Goal: Information Seeking & Learning: Find specific fact

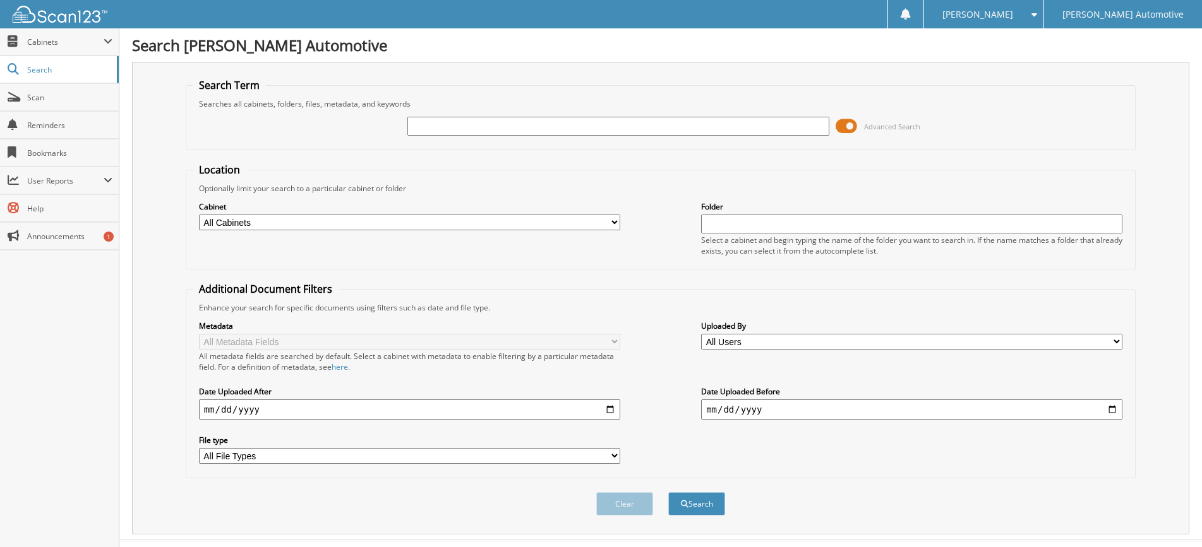
click at [439, 124] on input "text" at bounding box center [617, 126] width 421 height 19
type input "101126A"
click at [668, 492] on button "Search" at bounding box center [696, 503] width 57 height 23
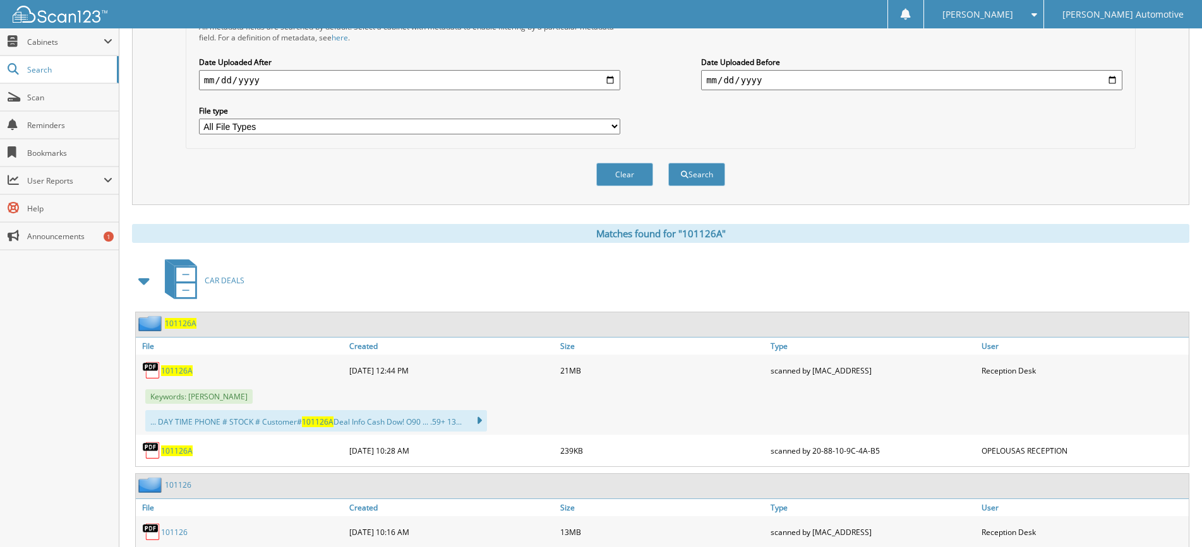
scroll to position [418, 0]
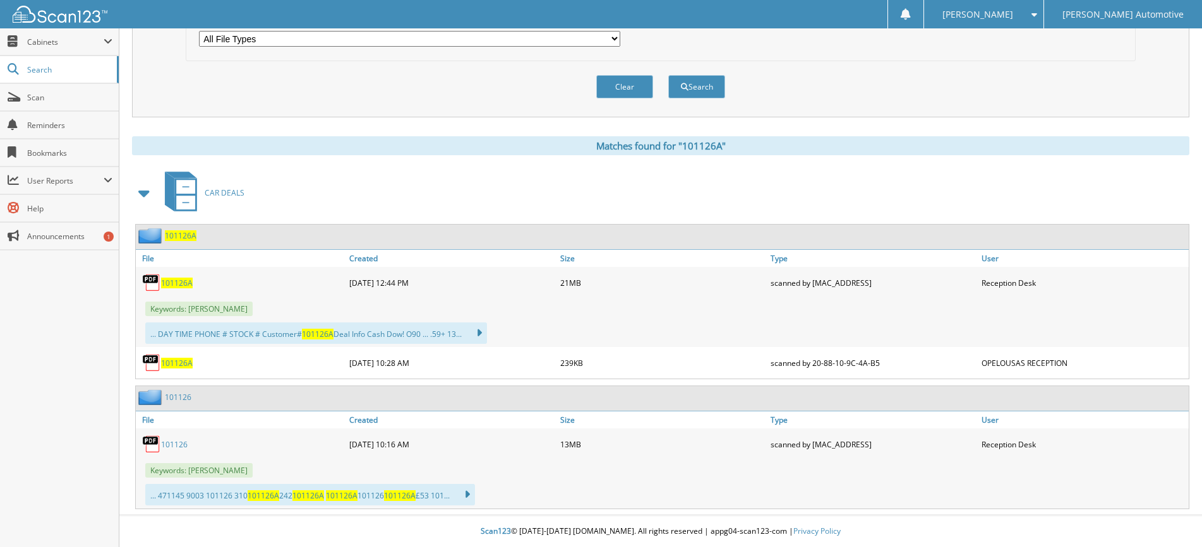
click at [183, 284] on span "101126A" at bounding box center [177, 283] width 32 height 11
click at [631, 92] on button "Clear" at bounding box center [624, 86] width 57 height 23
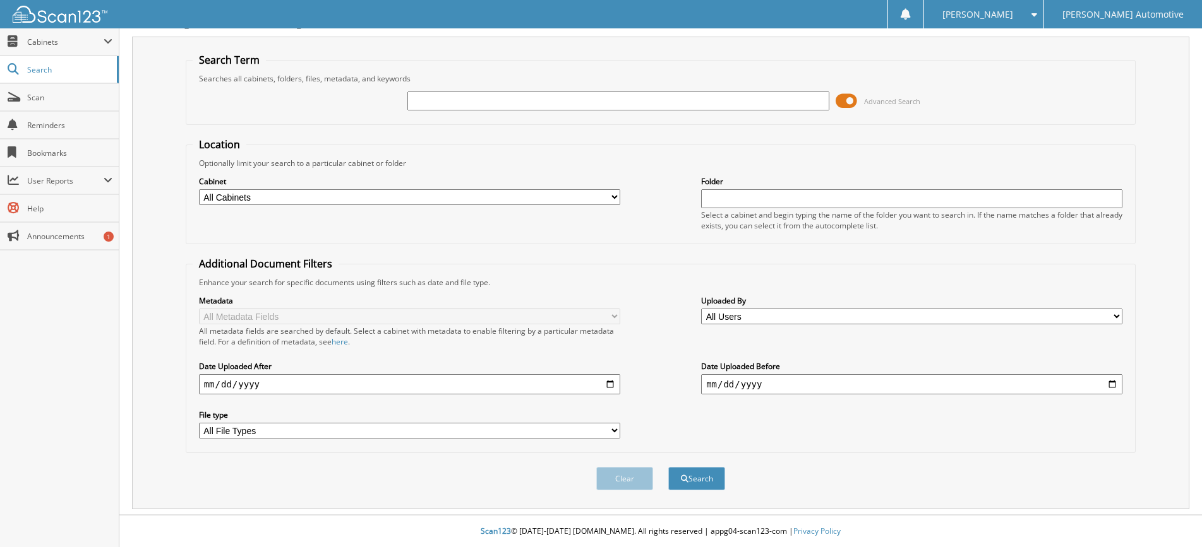
click at [527, 102] on input "text" at bounding box center [617, 101] width 421 height 19
type input "84910A"
click at [668, 467] on button "Search" at bounding box center [696, 478] width 57 height 23
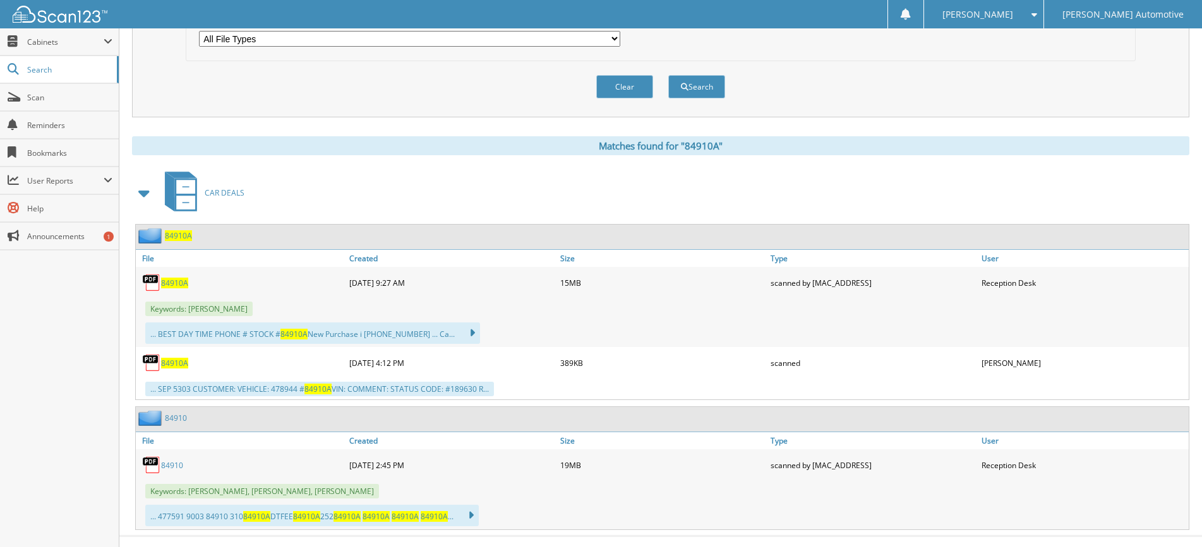
scroll to position [439, 0]
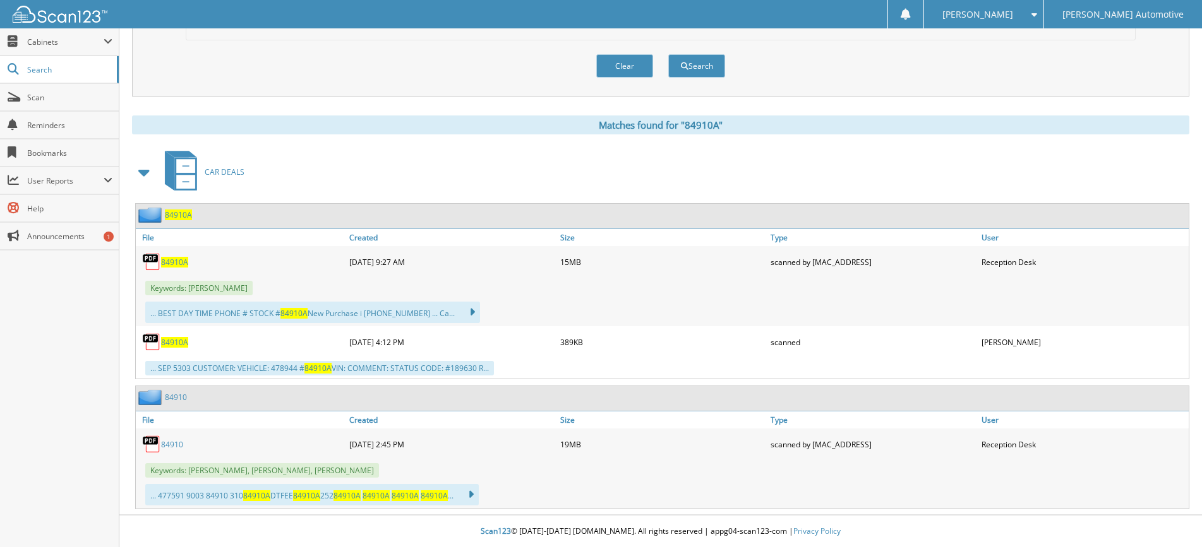
click at [178, 260] on span "84910A" at bounding box center [174, 262] width 27 height 11
click at [616, 70] on button "Clear" at bounding box center [624, 65] width 57 height 23
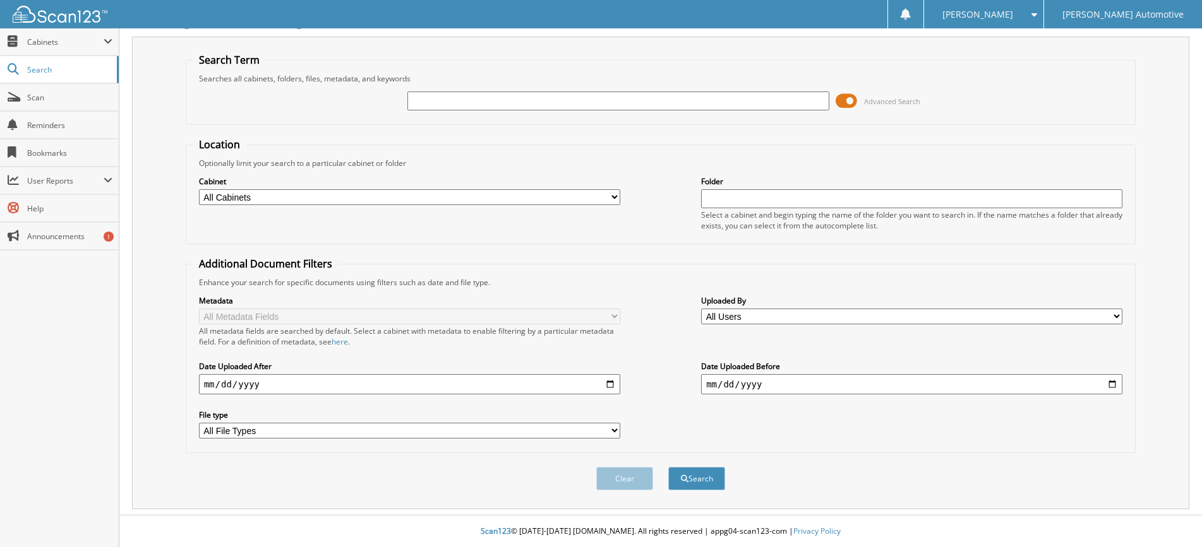
click at [422, 98] on input "text" at bounding box center [617, 101] width 421 height 19
type input "1"
click at [425, 102] on input "text" at bounding box center [617, 101] width 421 height 19
paste input "[PERSON_NAME] [PERSON_NAME]"
type input "[PERSON_NAME] [PERSON_NAME]"
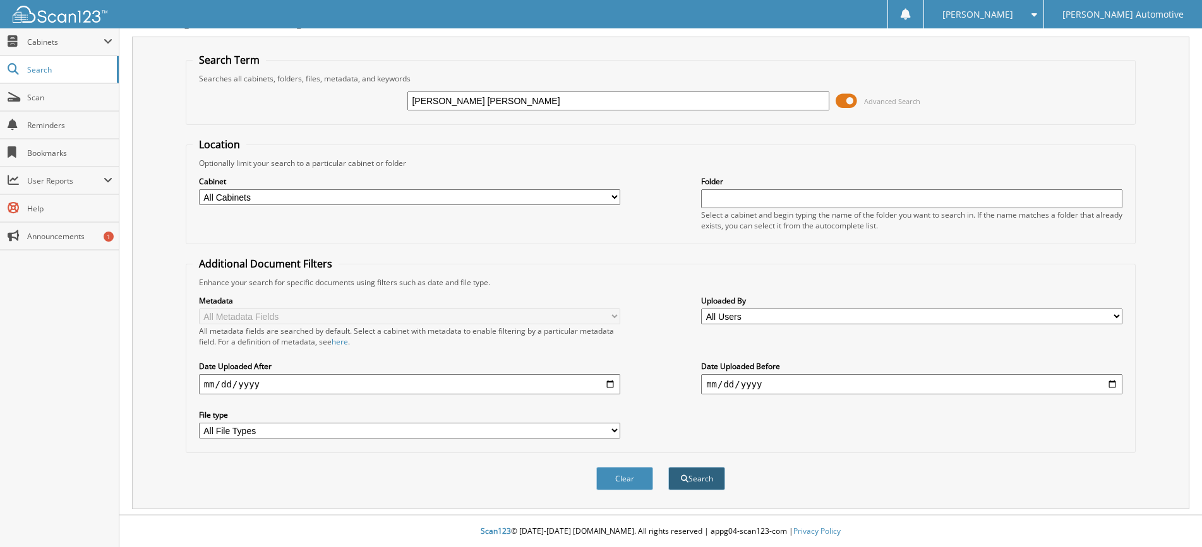
click at [701, 475] on button "Search" at bounding box center [696, 478] width 57 height 23
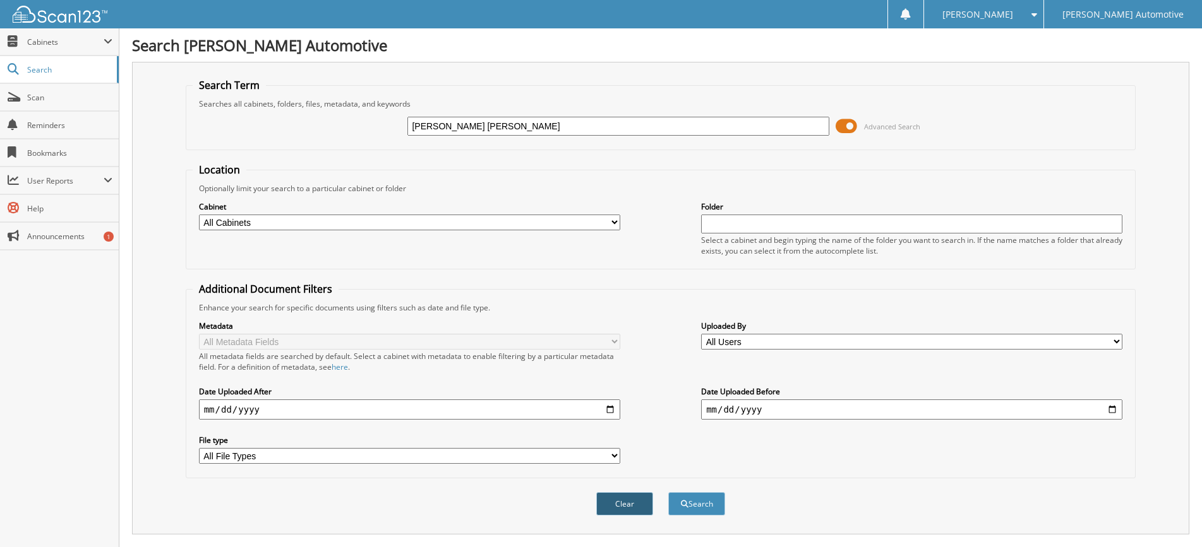
click at [639, 506] on button "Clear" at bounding box center [624, 503] width 57 height 23
click at [412, 128] on input "text" at bounding box center [617, 126] width 421 height 19
type input "101352"
click at [668, 492] on button "Search" at bounding box center [696, 503] width 57 height 23
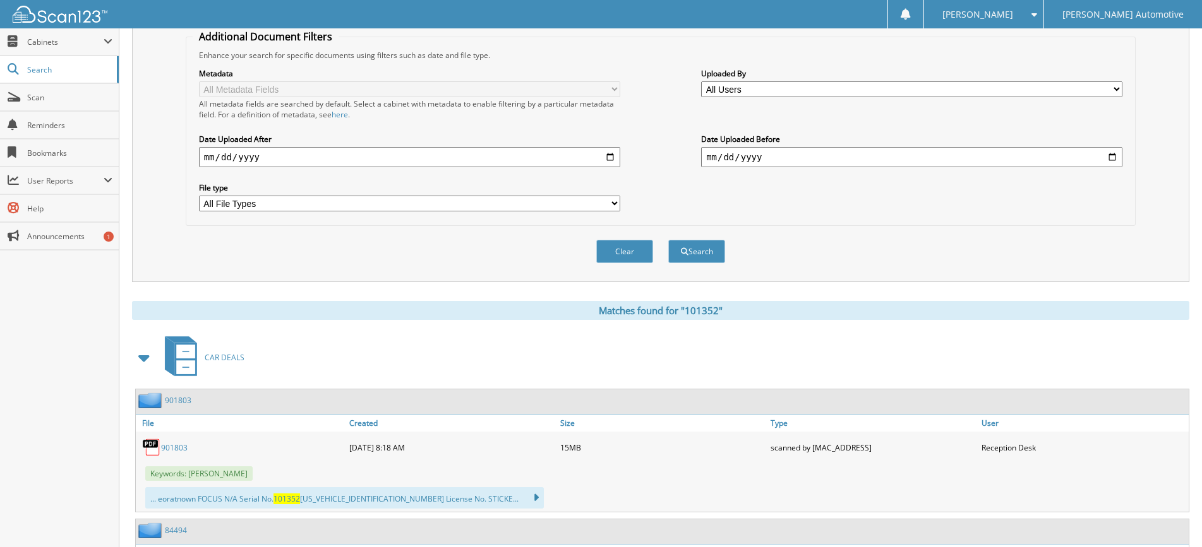
scroll to position [505, 0]
